Goal: Task Accomplishment & Management: Manage account settings

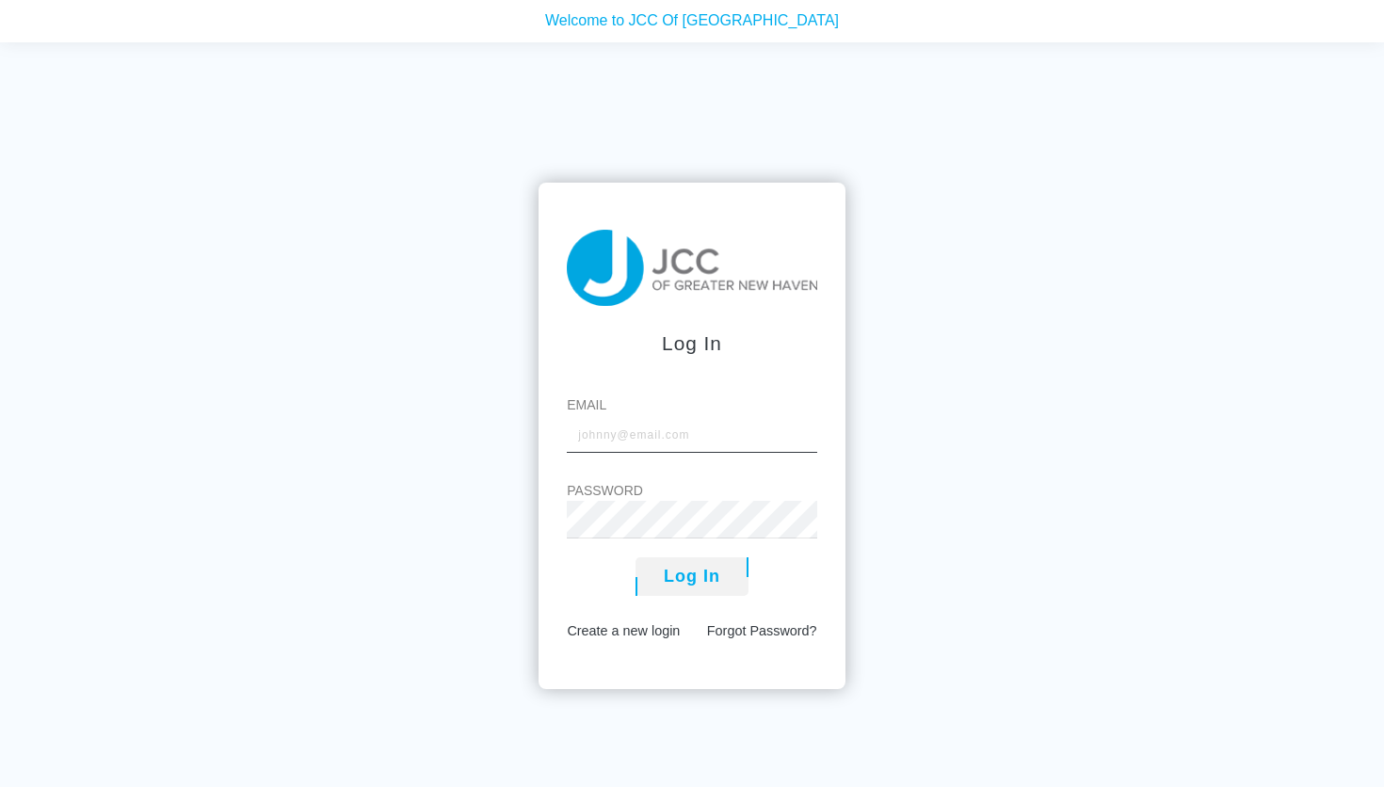
click at [592, 439] on input "Email" at bounding box center [692, 434] width 250 height 38
type input "iris.kaminski@gmail.comP"
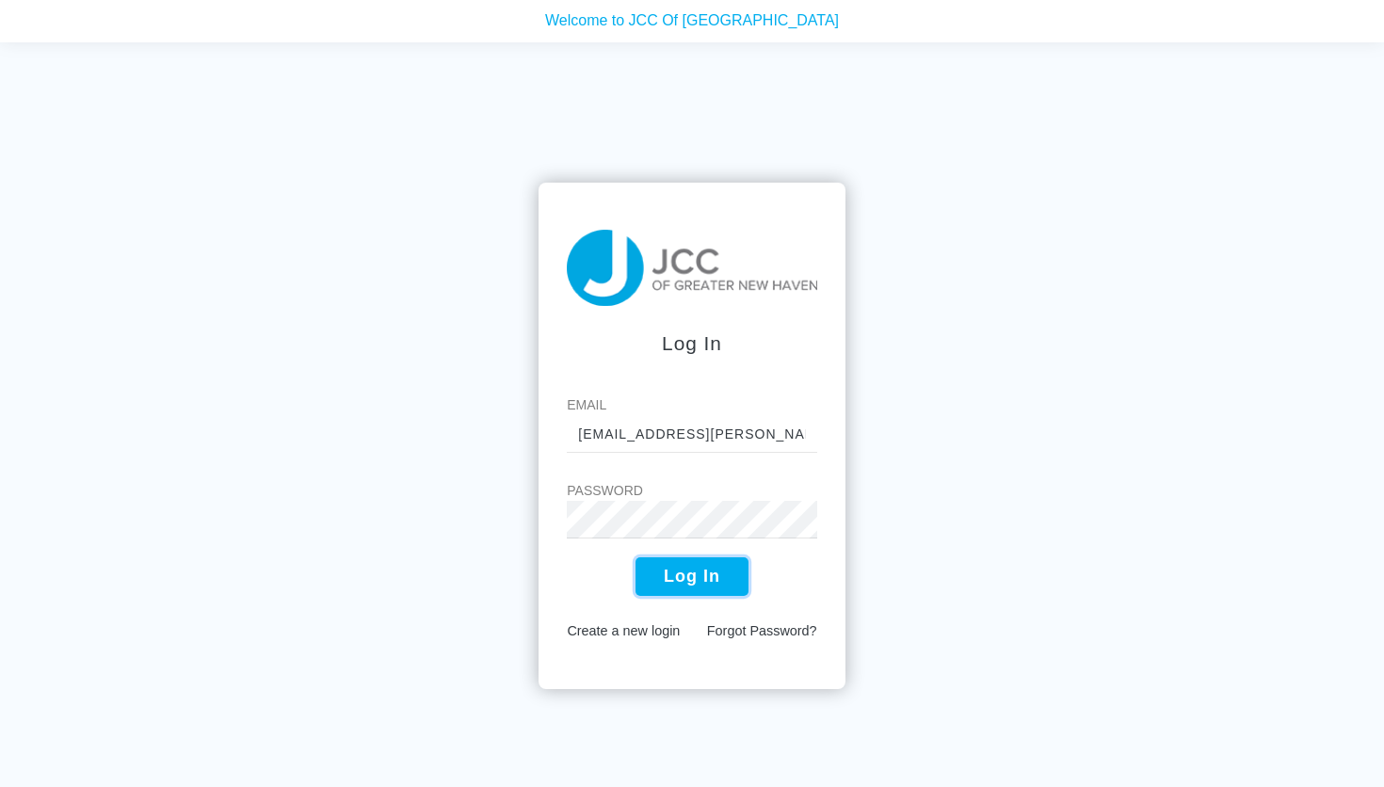
click at [708, 576] on button "Log In" at bounding box center [691, 576] width 113 height 39
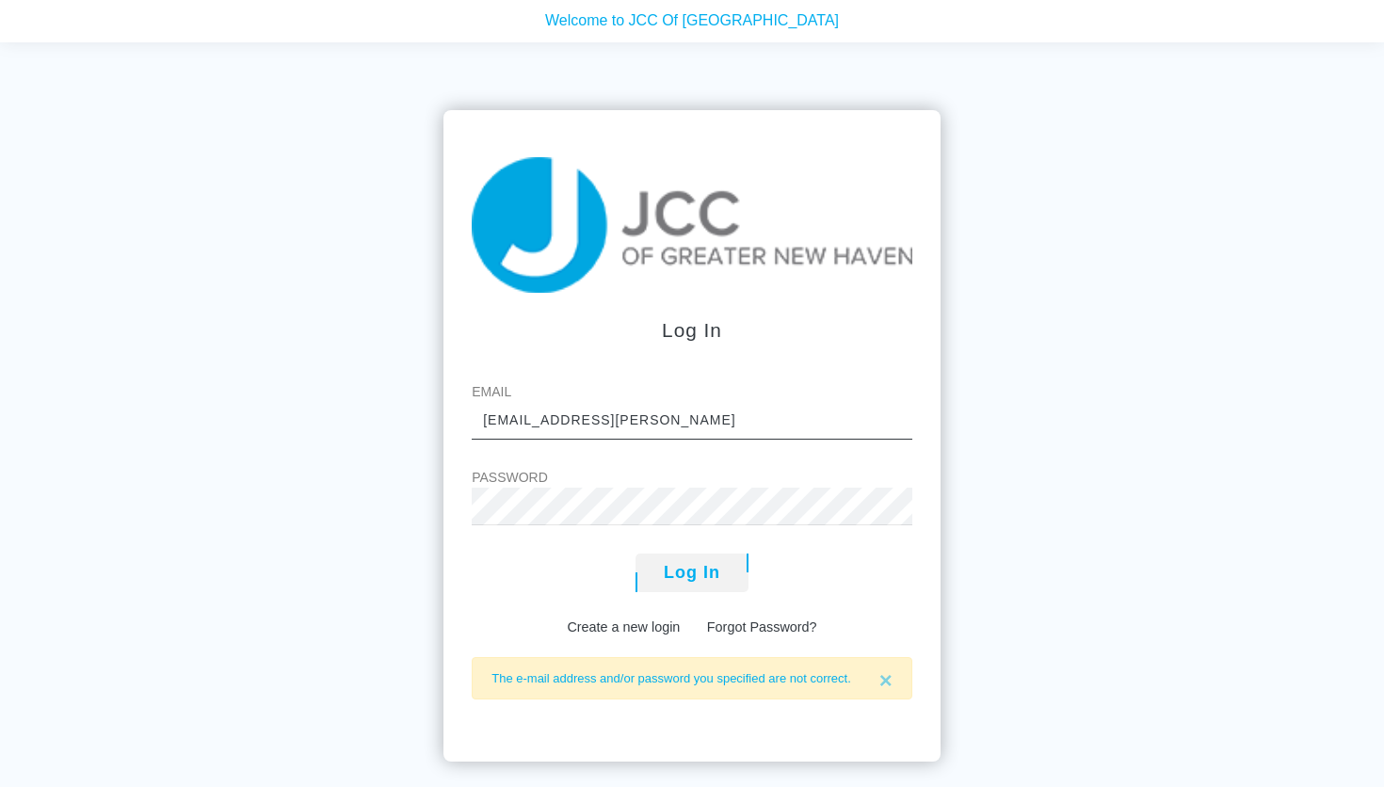
click at [662, 423] on input "iris.kaminski@gmail.comP" at bounding box center [692, 421] width 441 height 38
type input "[EMAIL_ADDRESS][PERSON_NAME][DOMAIN_NAME]"
click at [703, 565] on button "Log In" at bounding box center [691, 573] width 113 height 39
click at [708, 575] on button "Log In" at bounding box center [691, 573] width 113 height 39
click at [769, 625] on link "Forgot Password?" at bounding box center [762, 626] width 110 height 15
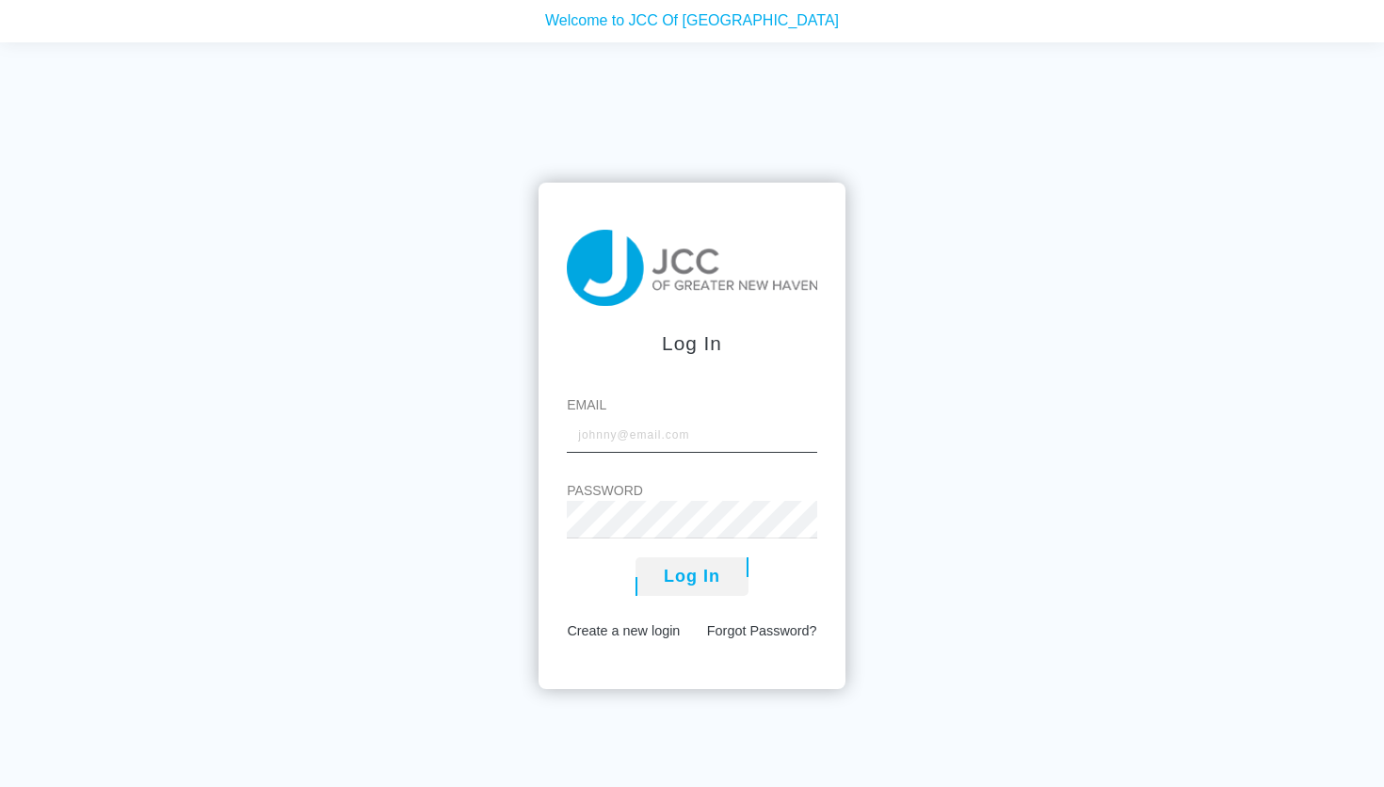
click at [610, 435] on input "Email" at bounding box center [692, 434] width 250 height 38
type input "[EMAIL_ADDRESS][PERSON_NAME][DOMAIN_NAME]"
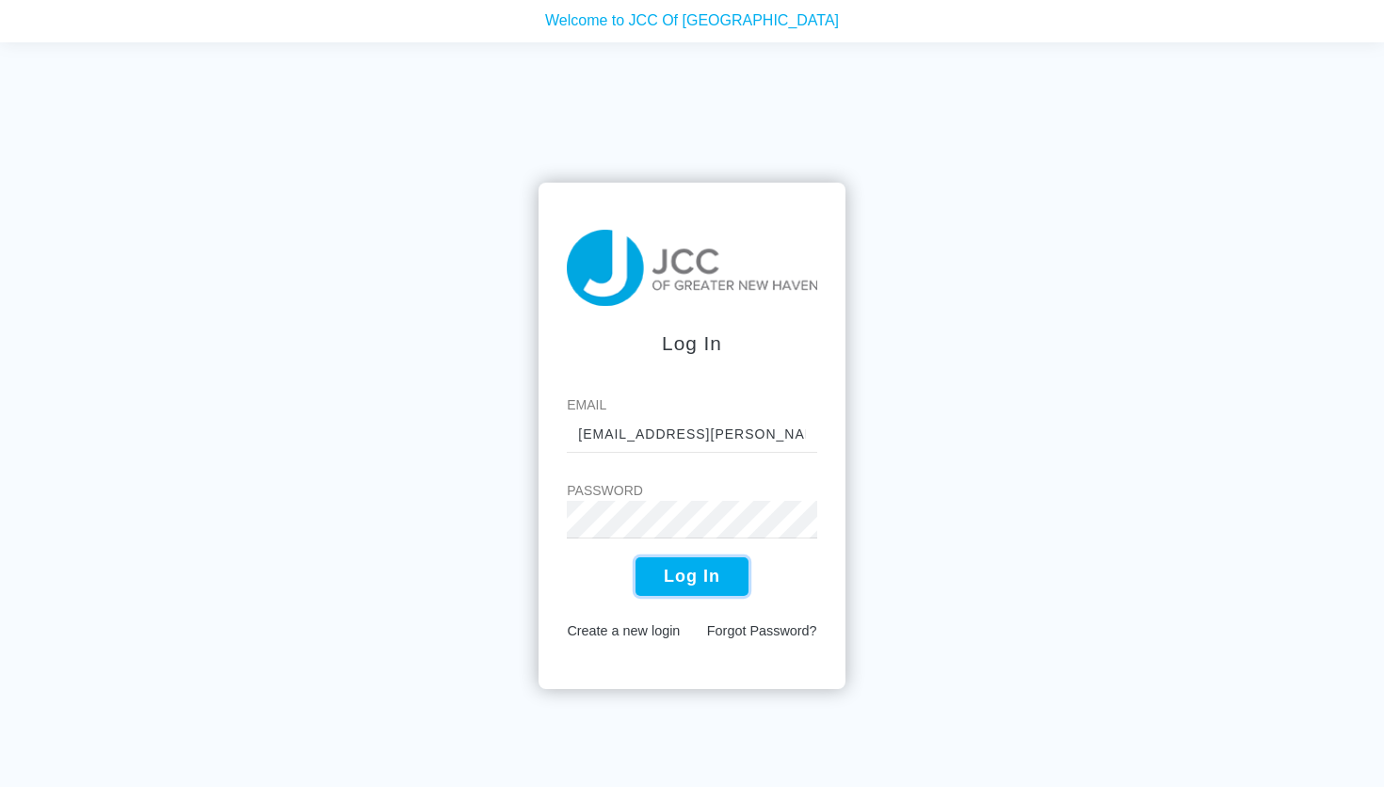
click at [677, 574] on button "Log In" at bounding box center [691, 576] width 113 height 39
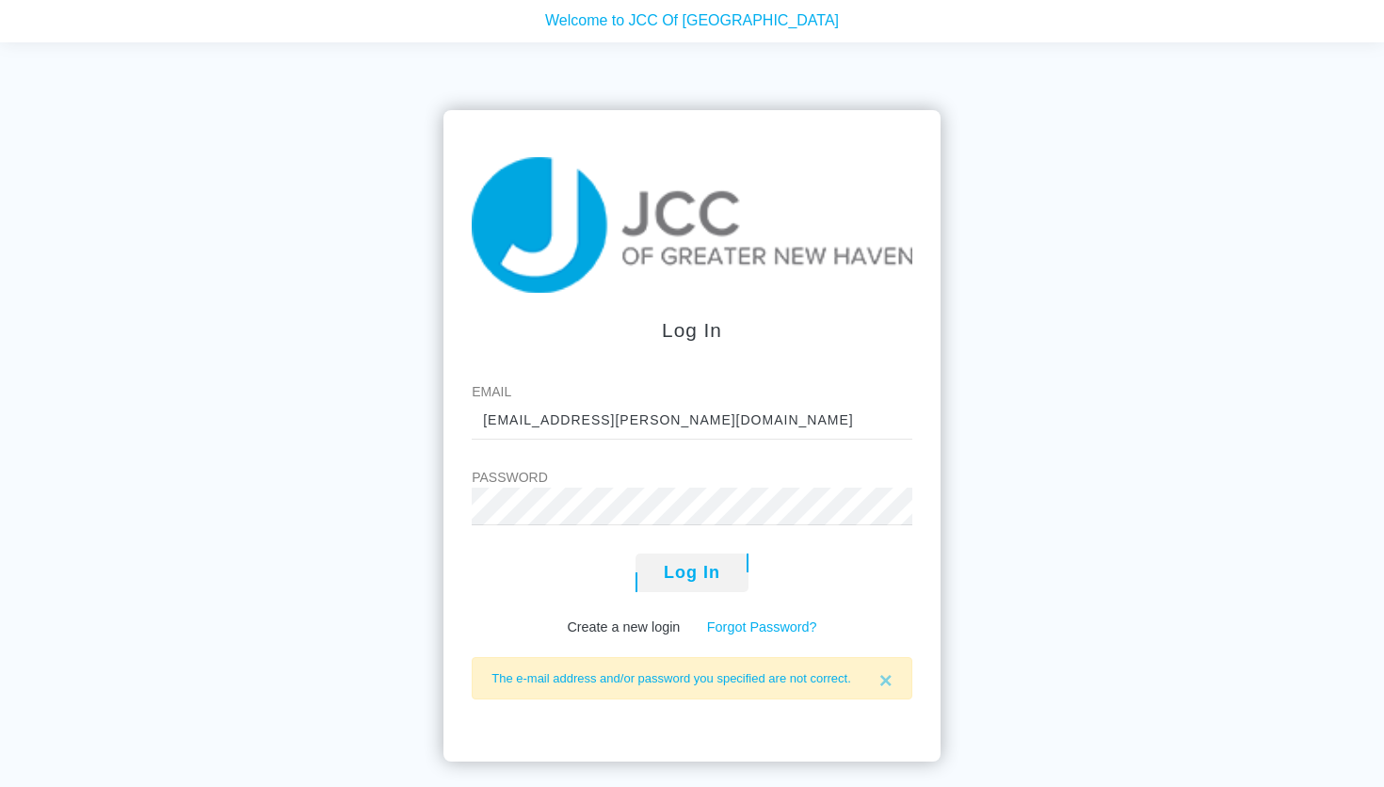
click at [775, 625] on link "Forgot Password?" at bounding box center [762, 626] width 110 height 15
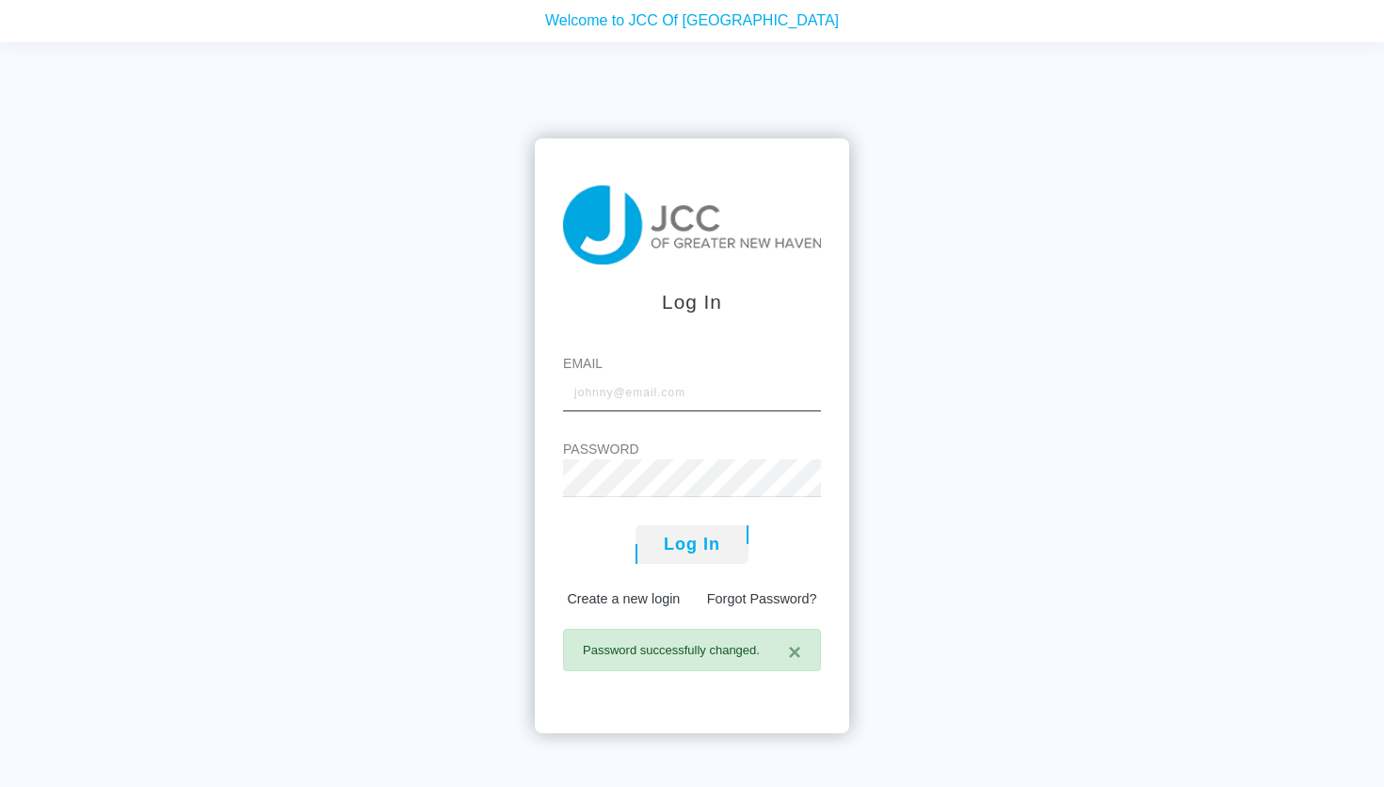
click at [612, 398] on input "Email" at bounding box center [692, 393] width 258 height 38
type input "[EMAIL_ADDRESS][PERSON_NAME][DOMAIN_NAME]"
click at [686, 548] on button "Log In" at bounding box center [691, 544] width 113 height 39
